Goal: Task Accomplishment & Management: Manage account settings

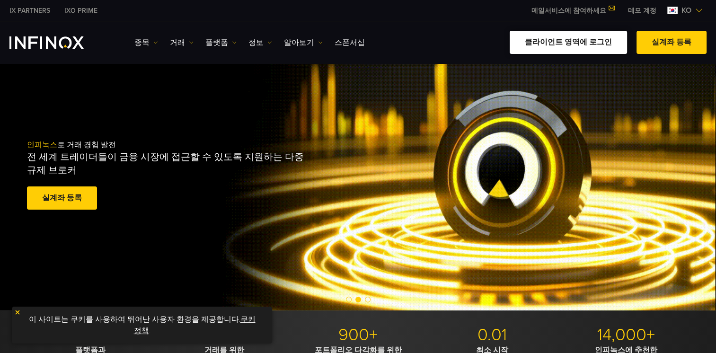
click at [595, 44] on link "클라이언트 영역에 로그인" at bounding box center [568, 42] width 117 height 23
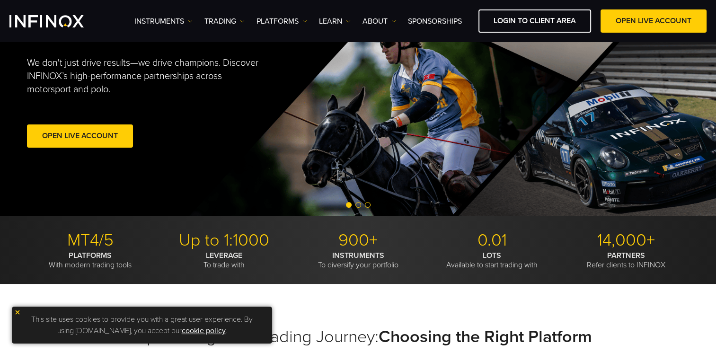
scroll to position [189, 0]
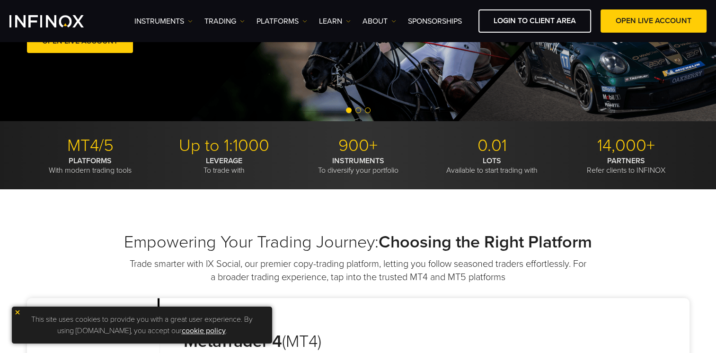
click at [15, 312] on img at bounding box center [17, 312] width 7 height 7
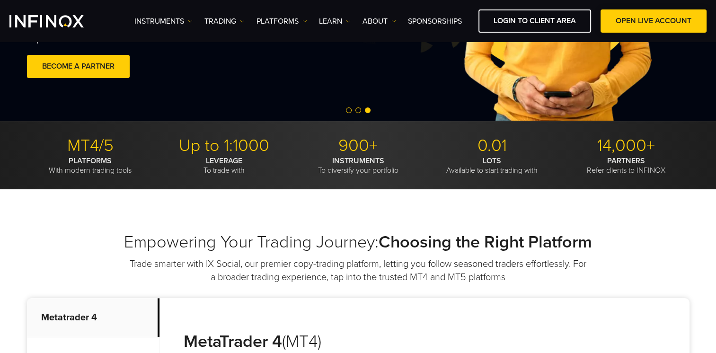
click at [654, 21] on span at bounding box center [654, 21] width 0 height 0
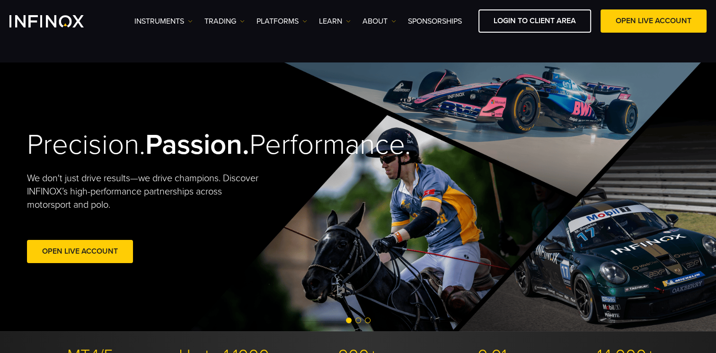
scroll to position [47, 0]
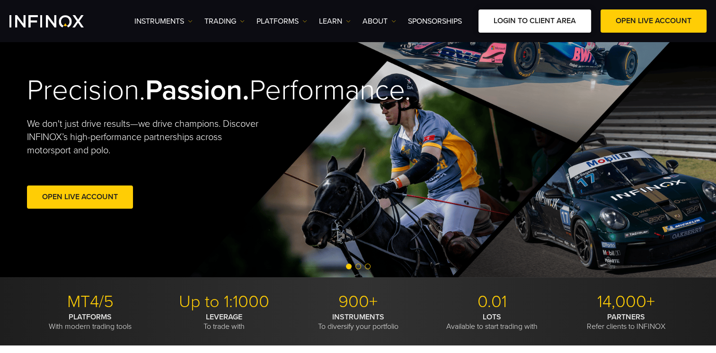
click at [508, 25] on link "LOGIN TO CLIENT AREA" at bounding box center [534, 20] width 113 height 23
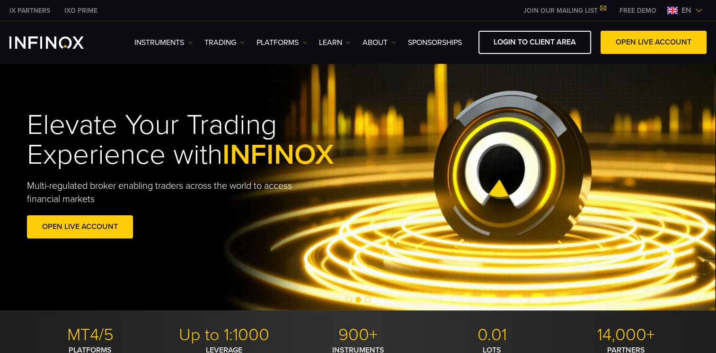
click at [395, 219] on div "Elevate Your Trading Experience with INFINOX Multi-regulated broker enabling tr…" at bounding box center [358, 176] width 681 height 160
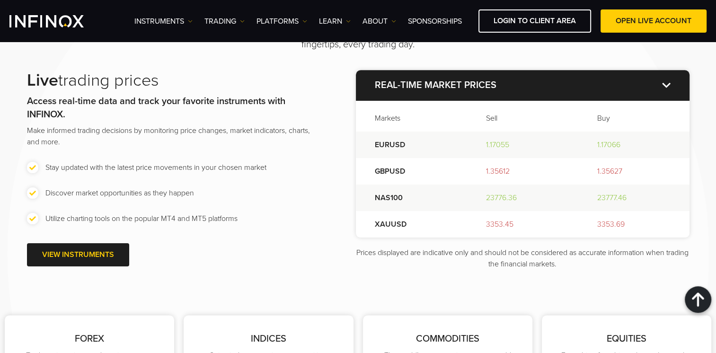
scroll to position [1041, 0]
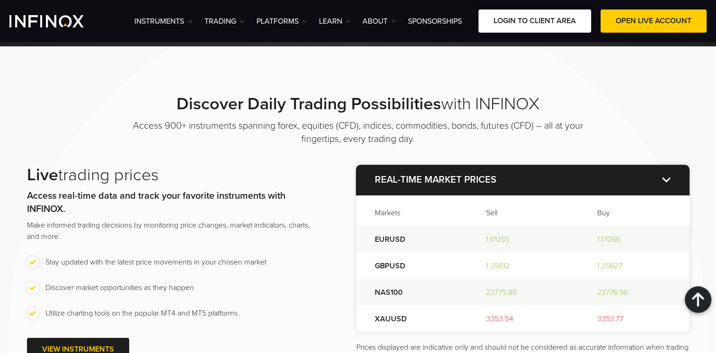
click at [539, 24] on link "LOGIN TO CLIENT AREA" at bounding box center [534, 20] width 113 height 23
